Goal: Task Accomplishment & Management: Manage account settings

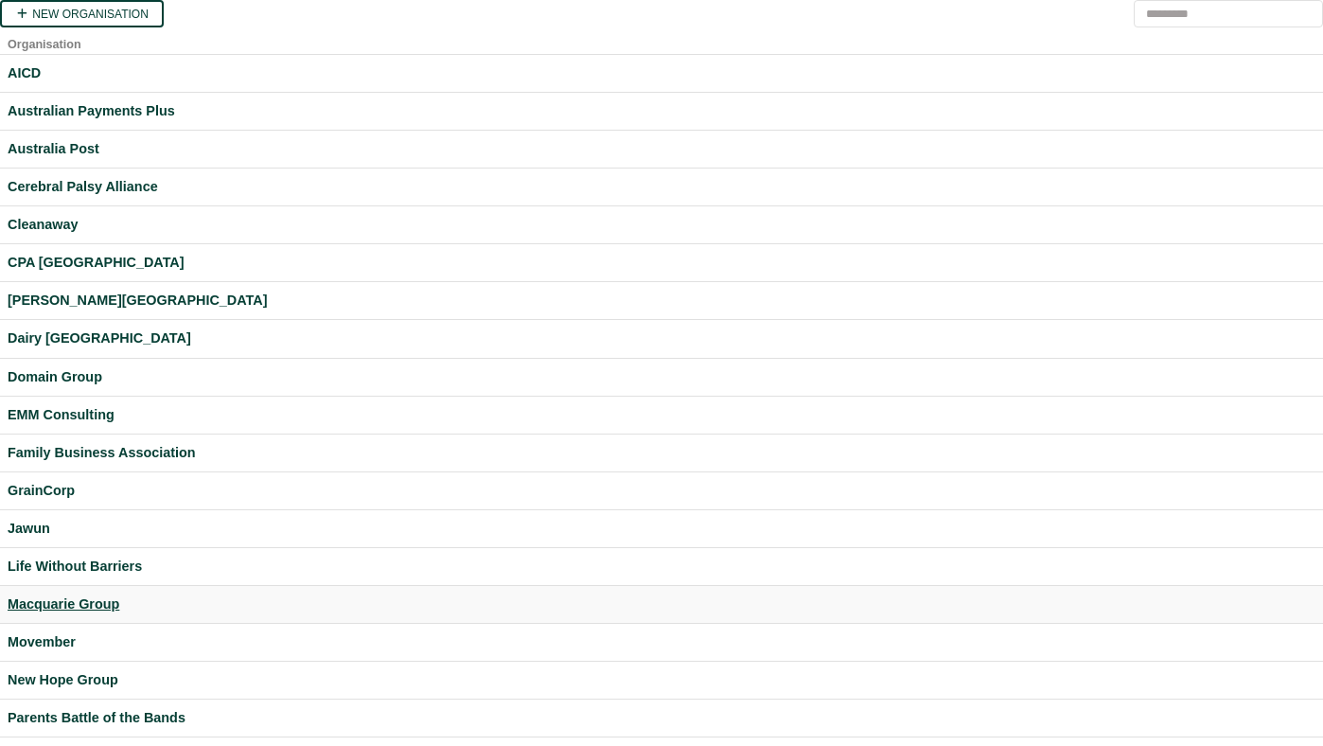
scroll to position [499, 0]
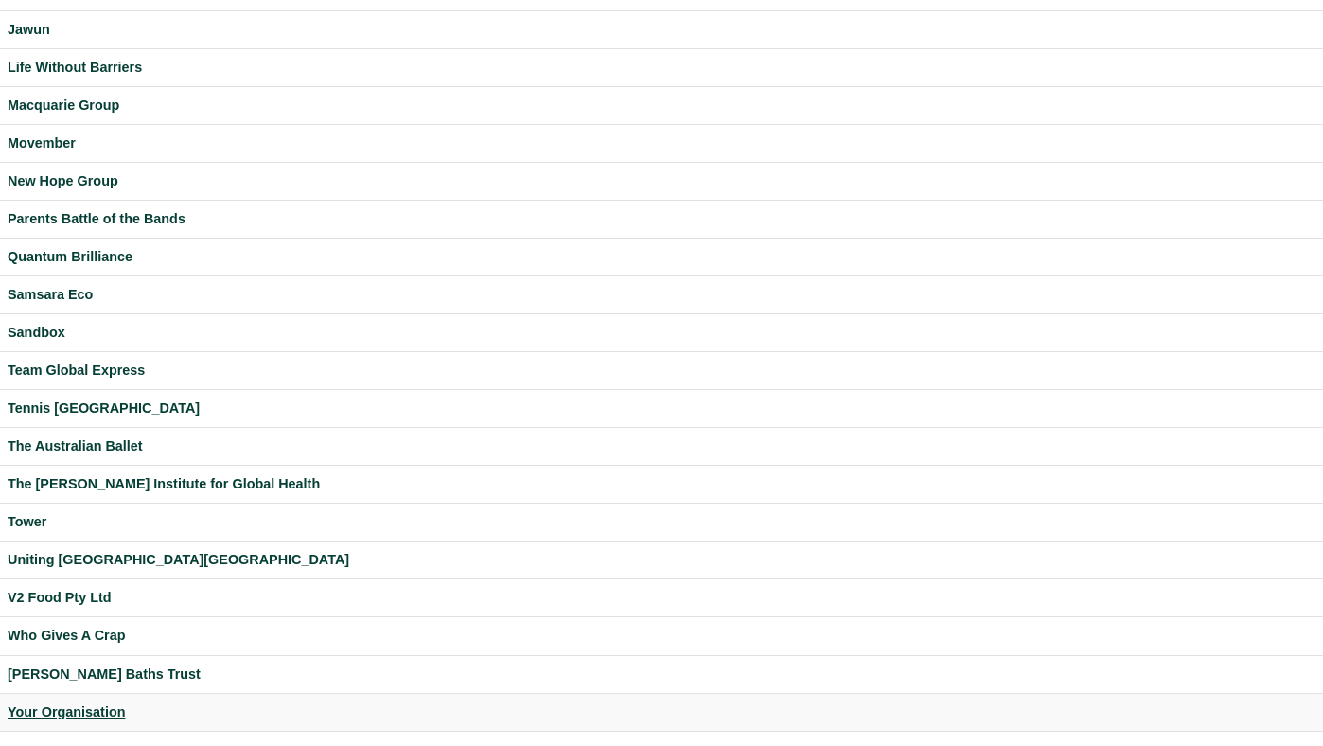
click at [68, 705] on div "Your Organisation" at bounding box center [662, 712] width 1308 height 22
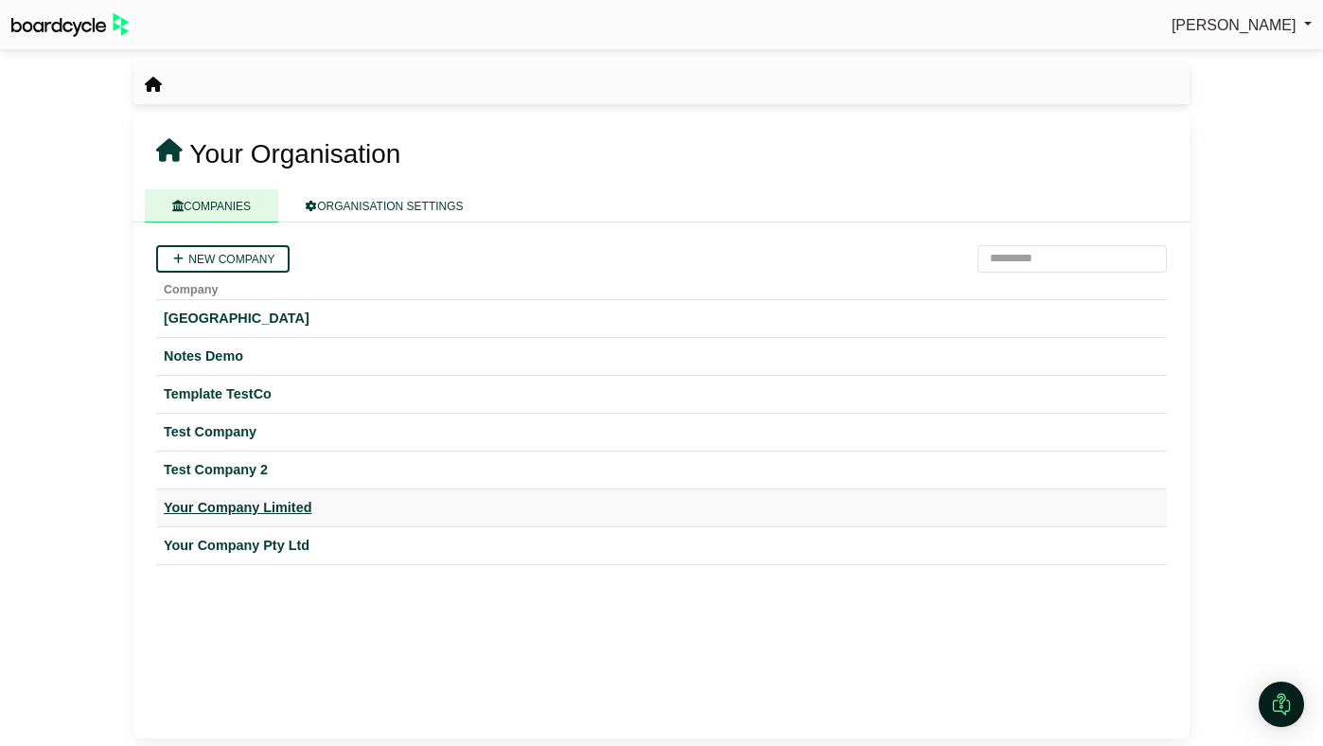
click at [210, 504] on div "Your Company Limited" at bounding box center [662, 508] width 996 height 22
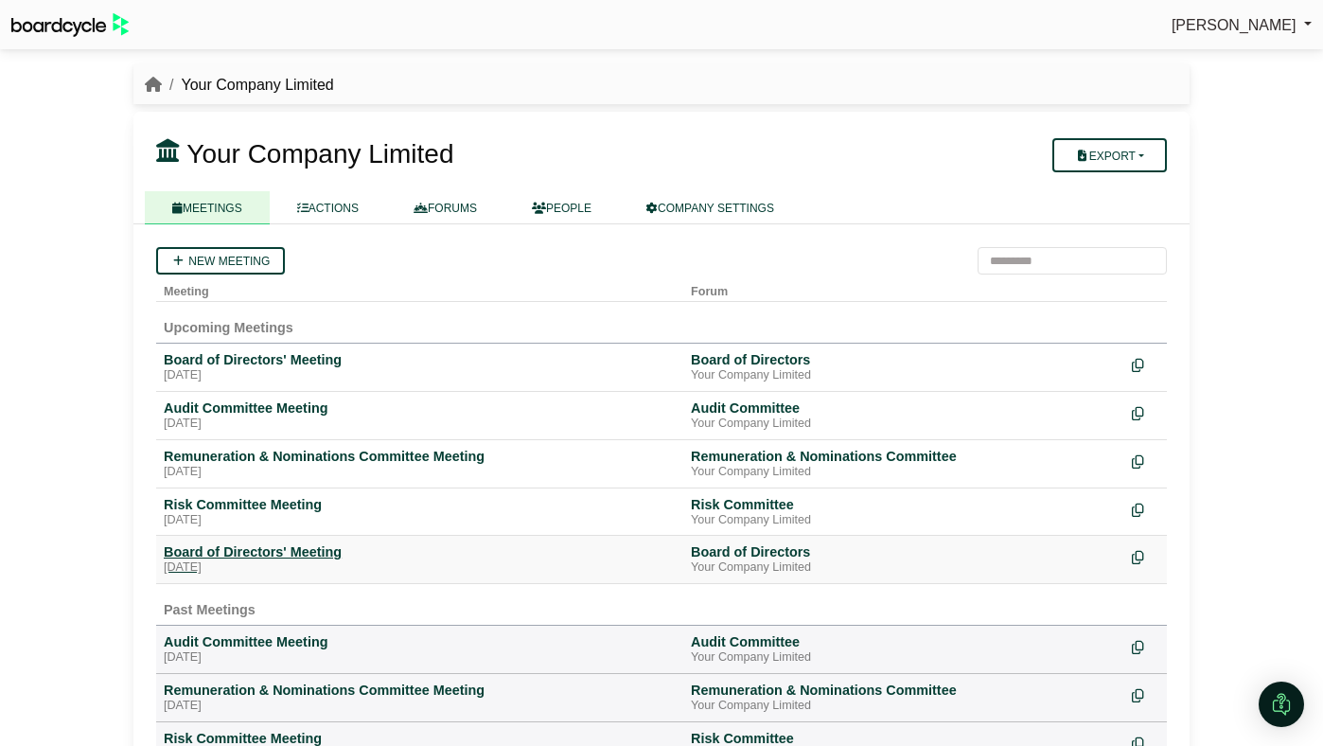
click at [278, 561] on div "Thursday, 30 October 2025" at bounding box center [420, 567] width 512 height 15
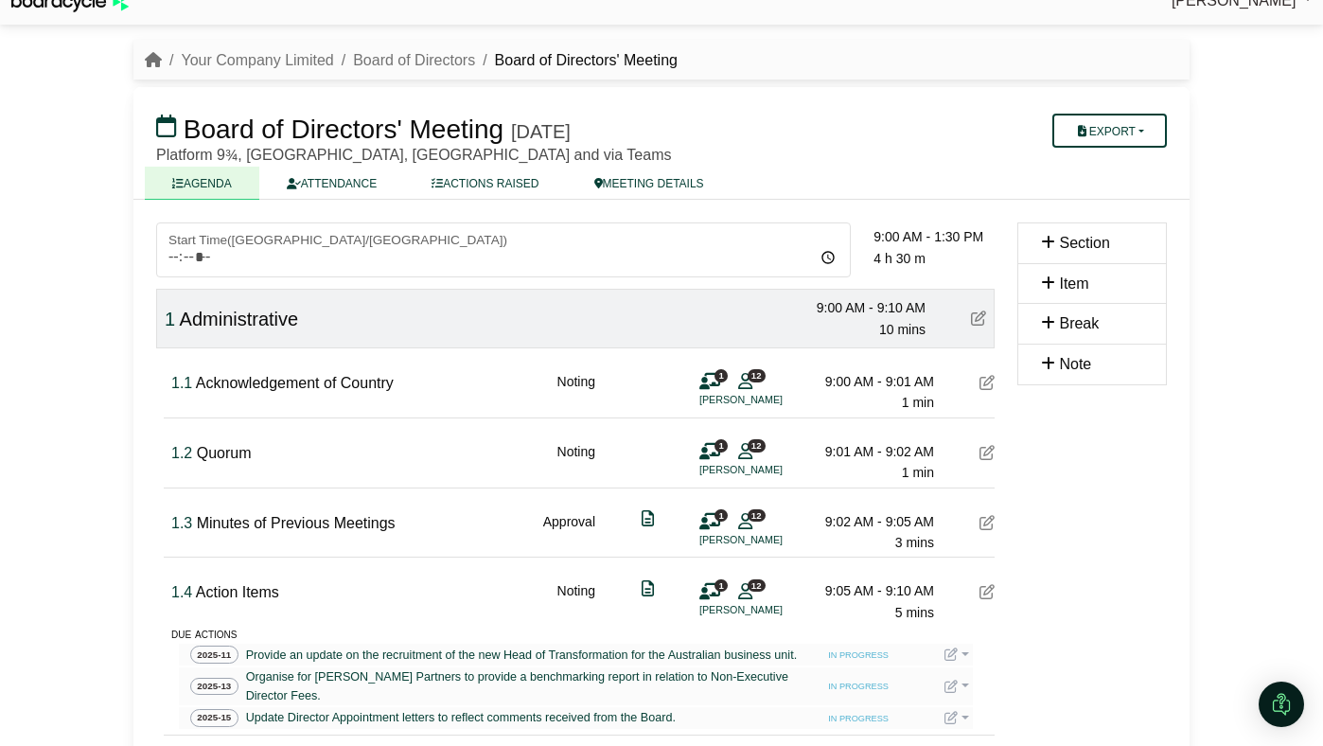
scroll to position [11, 0]
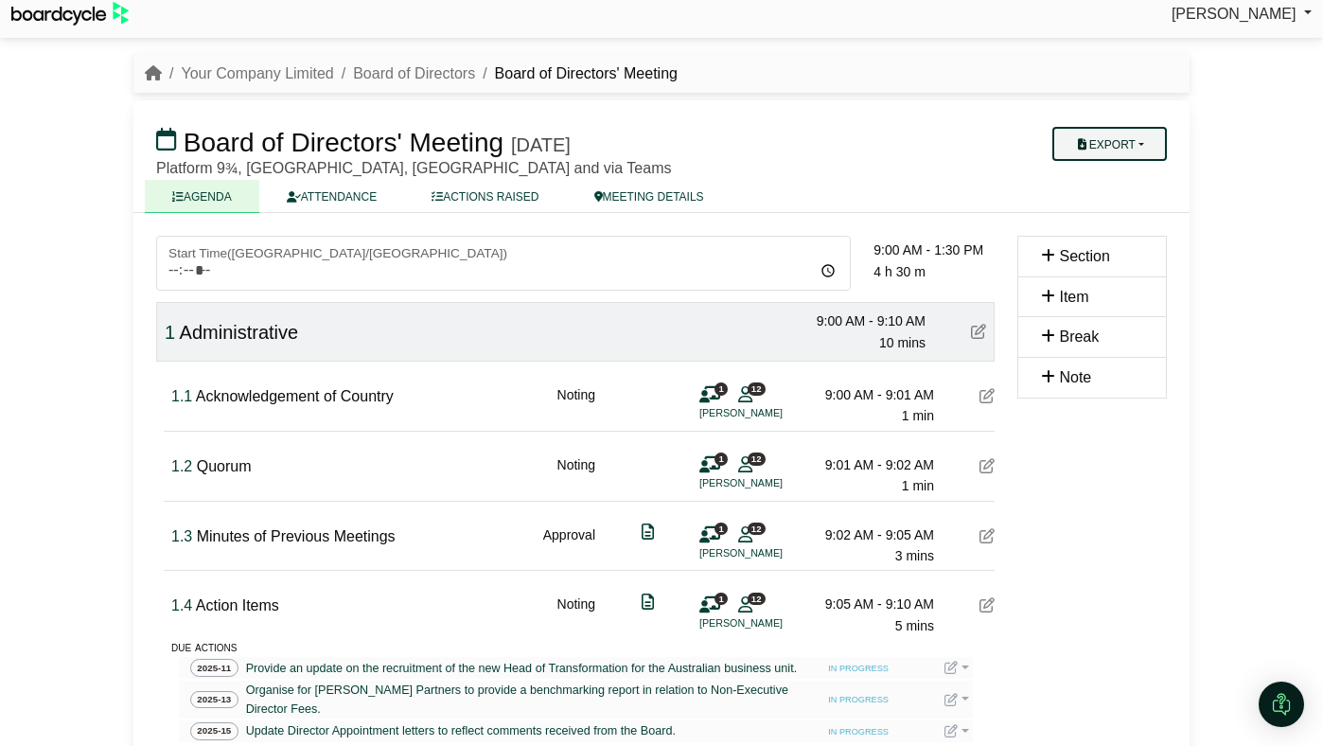
click at [1132, 131] on button "Export" at bounding box center [1110, 144] width 115 height 34
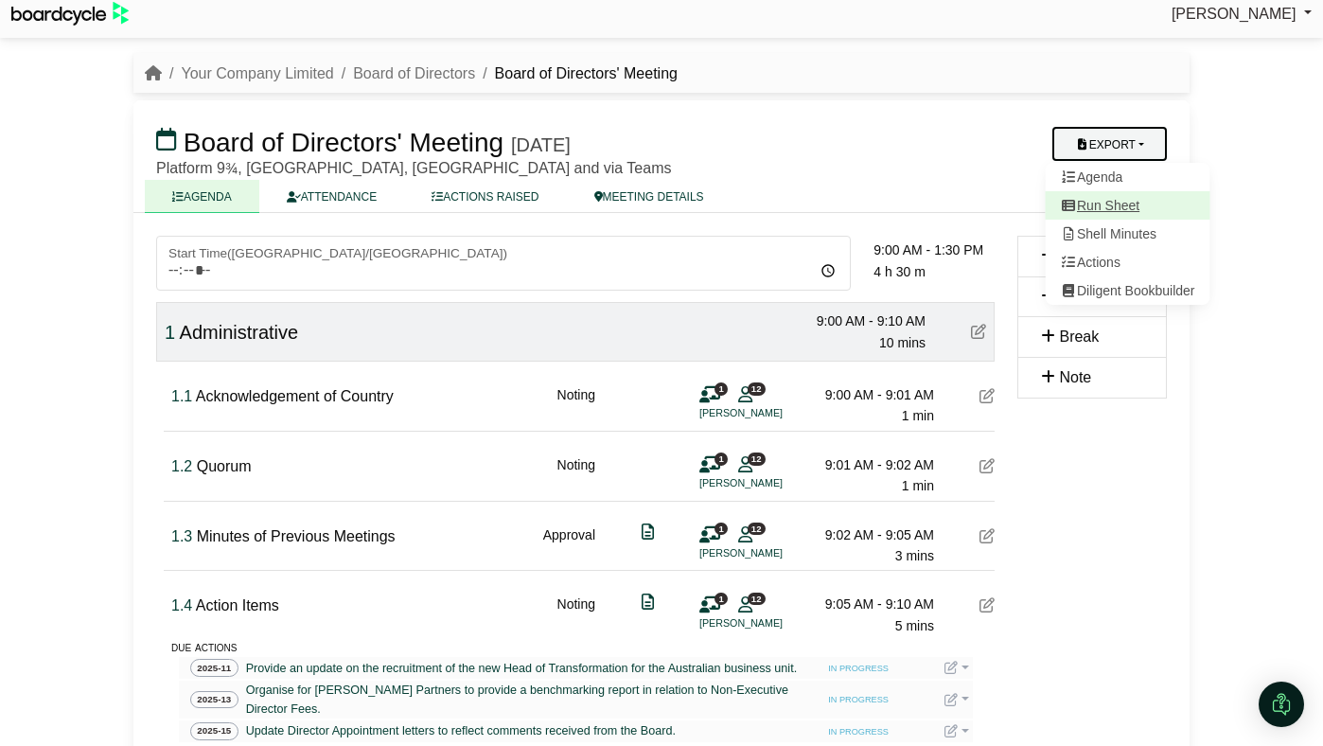
click at [1087, 199] on link "Run Sheet" at bounding box center [1128, 205] width 165 height 28
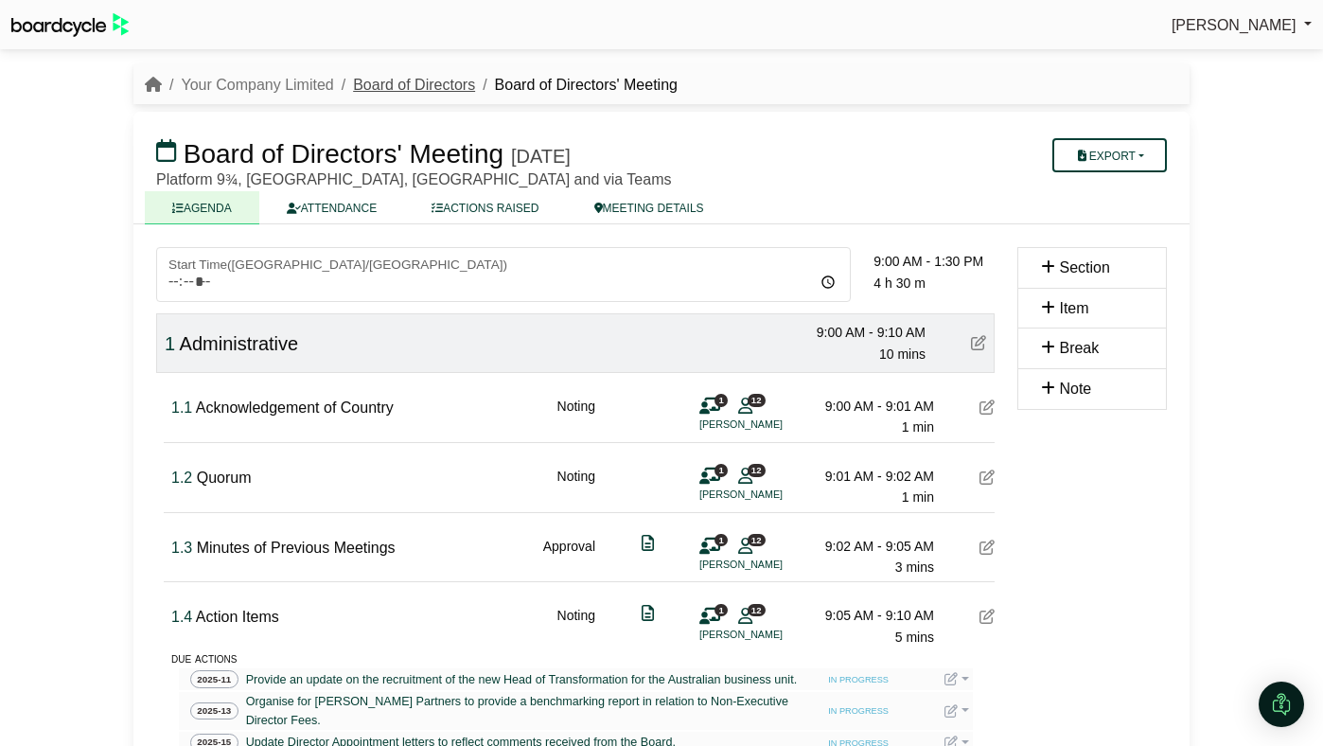
click at [412, 92] on link "Board of Directors" at bounding box center [414, 85] width 122 height 16
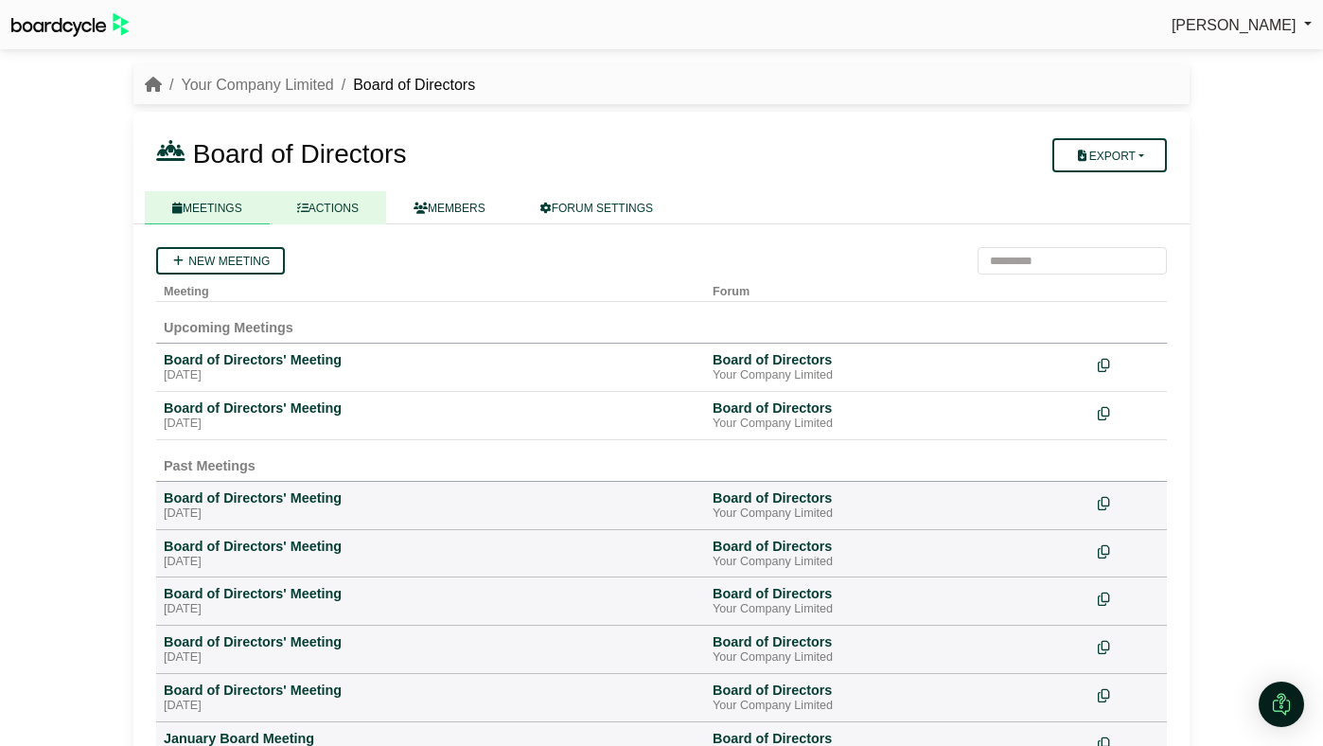
click at [358, 210] on link "ACTIONS" at bounding box center [328, 207] width 116 height 33
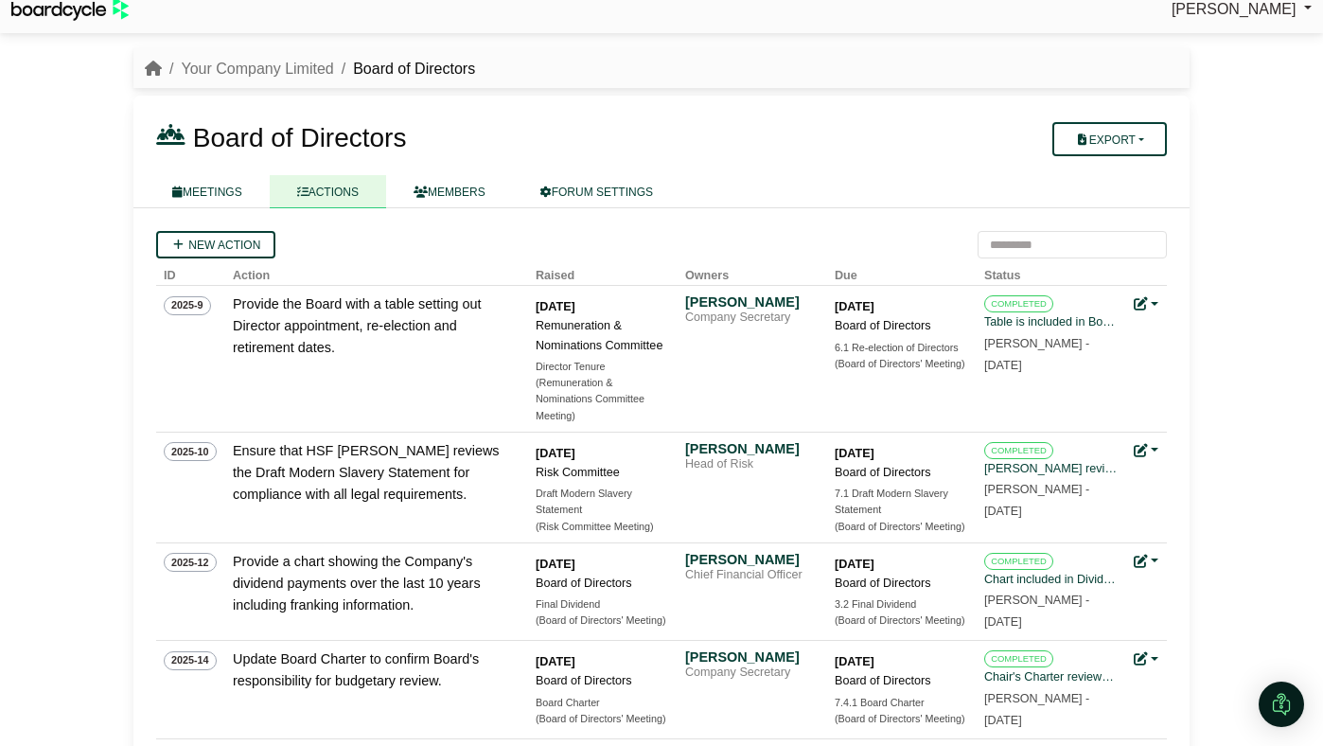
scroll to position [19, 0]
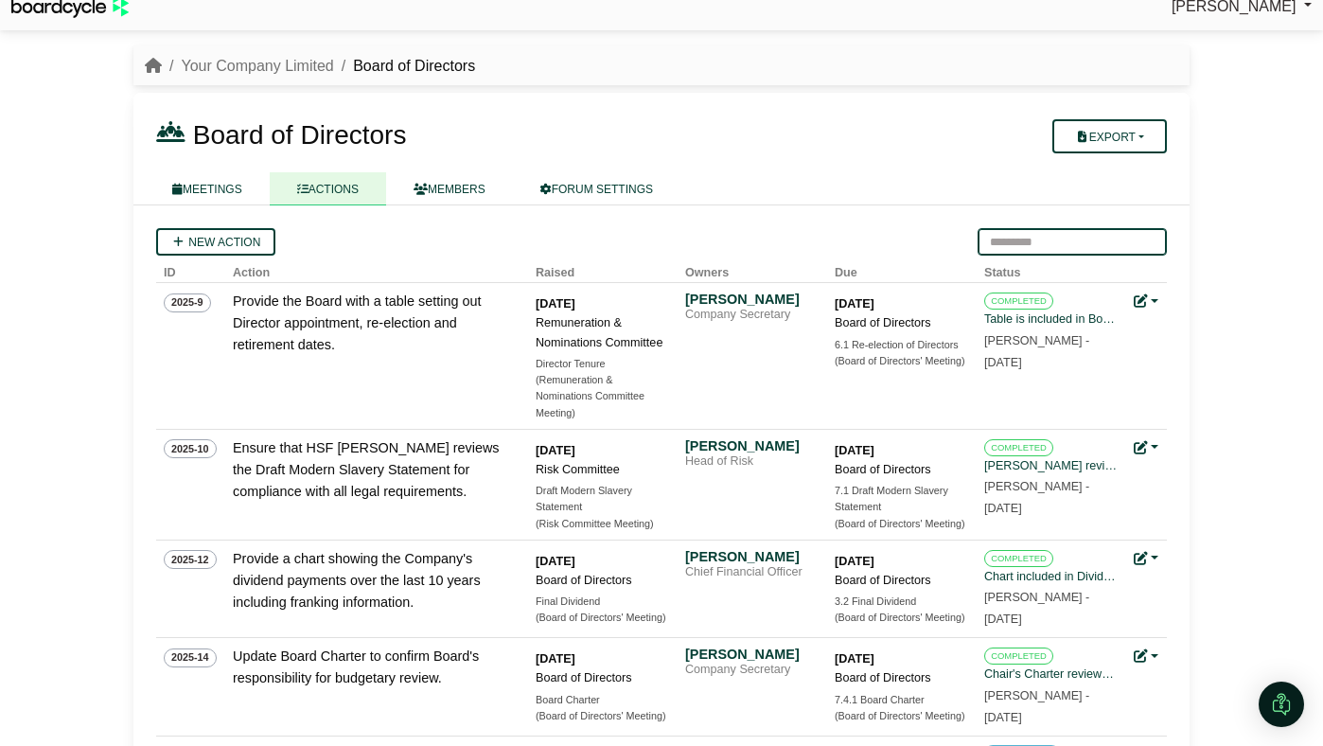
click at [1030, 240] on input "search" at bounding box center [1072, 241] width 189 height 27
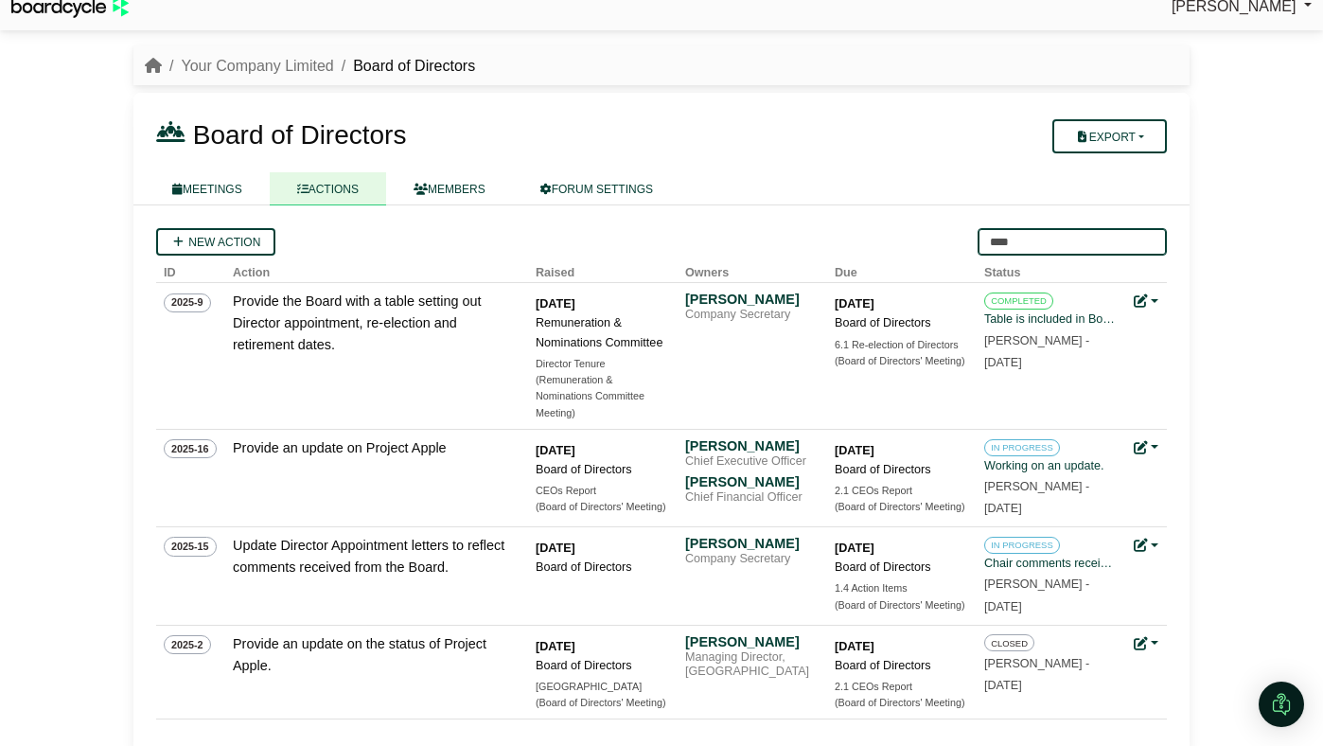
scroll to position [0, 0]
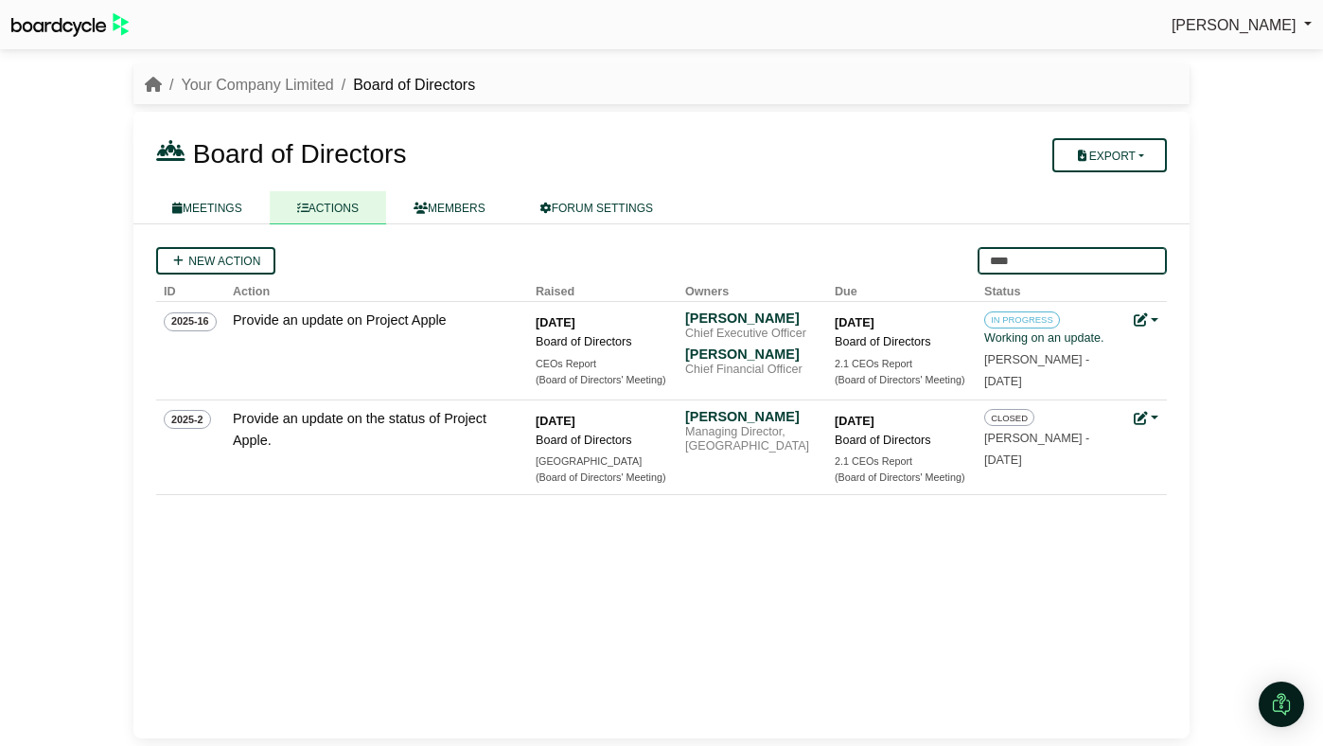
type input "****"
click at [835, 562] on div "New action **** ID Action Raised Owners Due Status 2025-9 Provide the Board wit…" at bounding box center [661, 481] width 1056 height 514
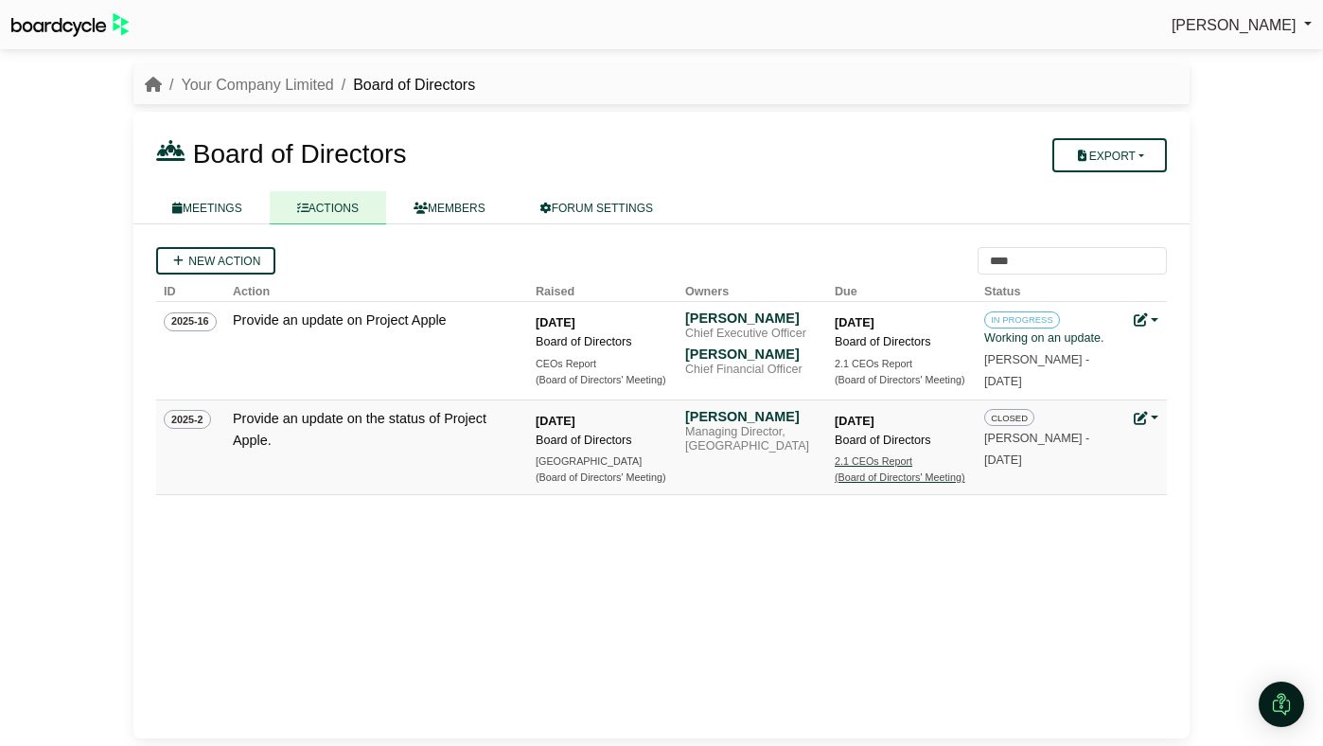
click at [840, 468] on div "2.1 CEOs Report" at bounding box center [901, 461] width 133 height 16
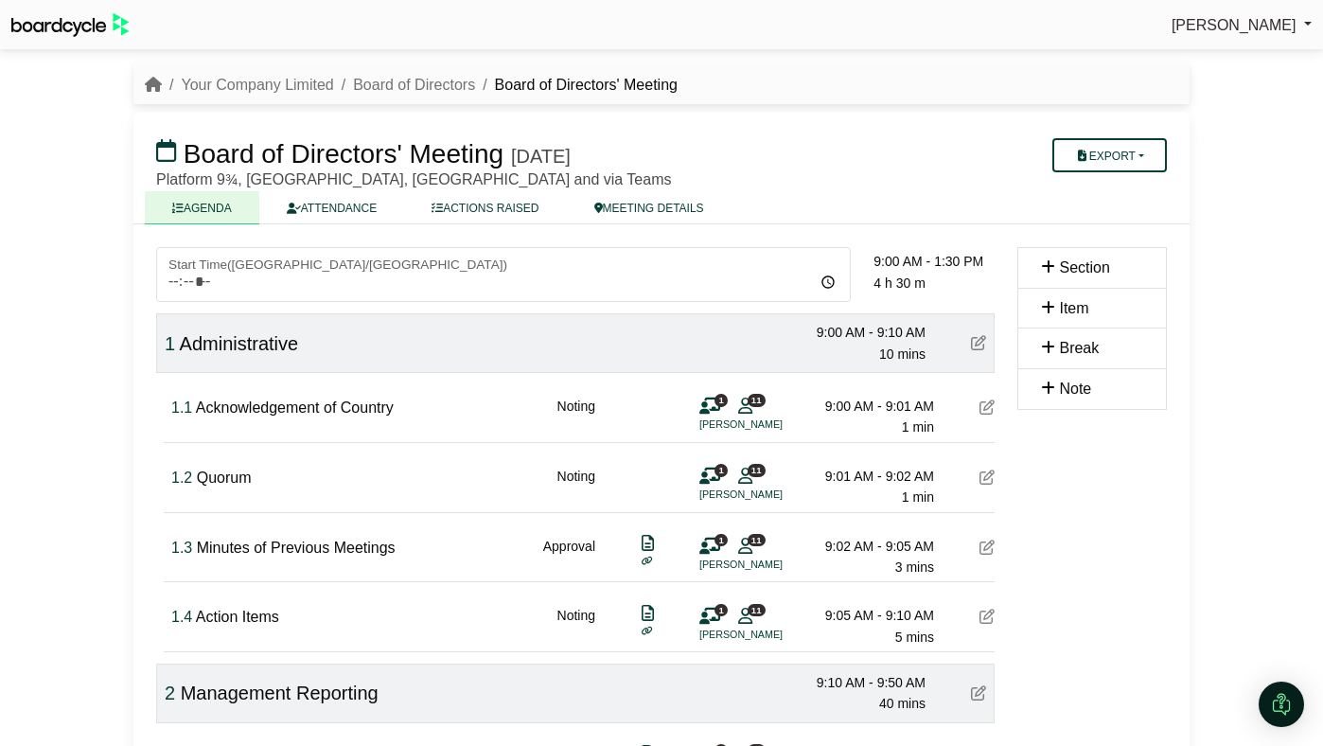
scroll to position [419, 0]
